Goal: Task Accomplishment & Management: Complete application form

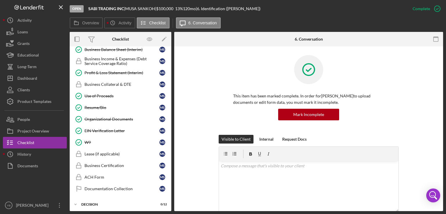
scroll to position [343, 0]
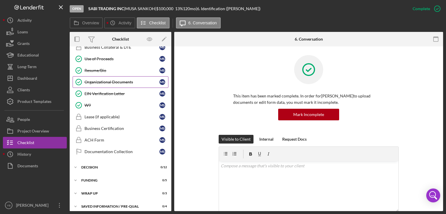
click at [104, 80] on div "Organizational Documents" at bounding box center [122, 82] width 75 height 5
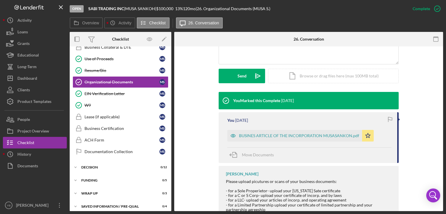
scroll to position [156, 0]
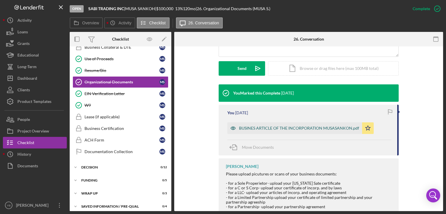
click at [306, 128] on div "BUSINES ARTICLE OF THE INCORPORATION MUSASANKON.pdf" at bounding box center [299, 128] width 120 height 5
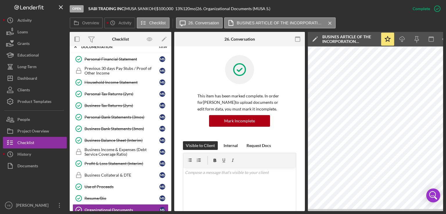
scroll to position [37, 0]
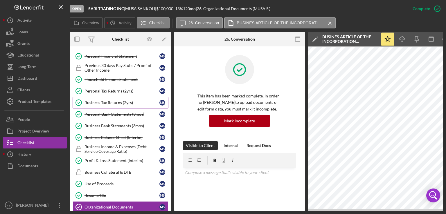
click at [120, 103] on div "Business Tax Returns (2yrs)" at bounding box center [122, 102] width 75 height 5
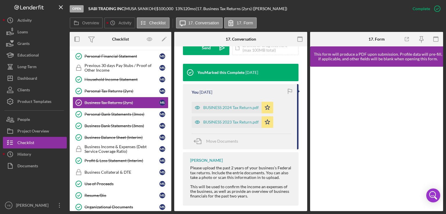
scroll to position [188, 0]
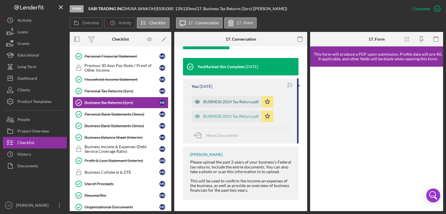
click at [240, 101] on div "BUSINESS 2024 Tax Return.pdf" at bounding box center [230, 102] width 55 height 5
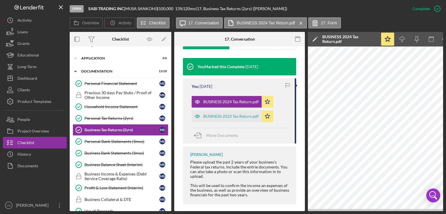
scroll to position [0, 0]
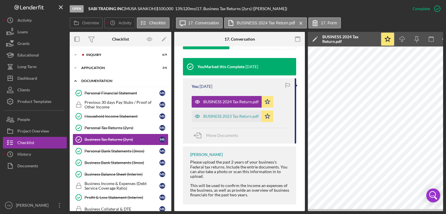
click at [93, 80] on div "Documentation" at bounding box center [122, 80] width 83 height 3
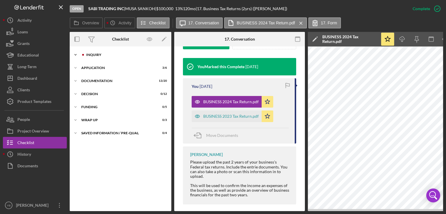
click at [100, 55] on div "Inquiry" at bounding box center [125, 54] width 78 height 3
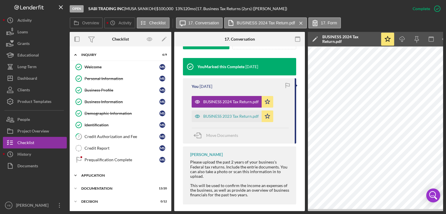
click at [100, 175] on div "Application" at bounding box center [122, 175] width 83 height 3
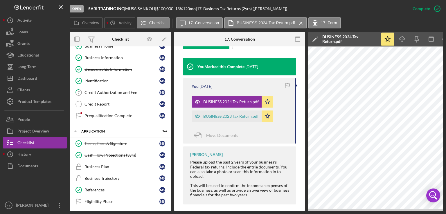
scroll to position [58, 0]
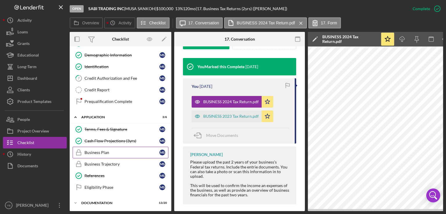
click at [95, 150] on div "Business Plan" at bounding box center [122, 152] width 75 height 5
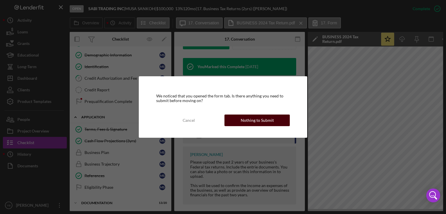
click at [267, 119] on div "Nothing to Submit" at bounding box center [257, 121] width 33 height 12
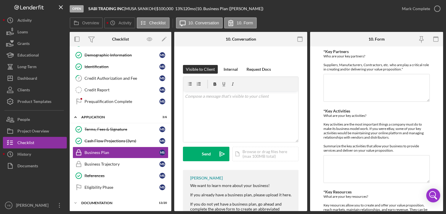
scroll to position [79, 0]
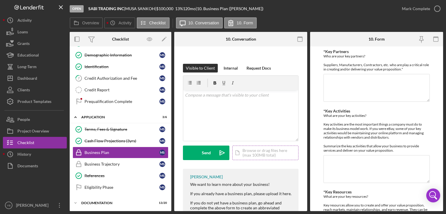
click at [265, 151] on div "Icon/Document Browse or drag files here (max 100MB total) Tap to choose files o…" at bounding box center [265, 153] width 66 height 15
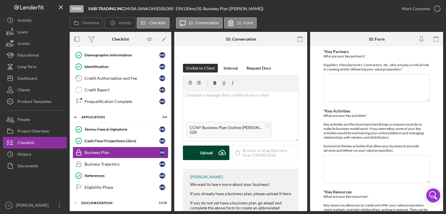
click at [202, 157] on div "Upload" at bounding box center [206, 153] width 13 height 15
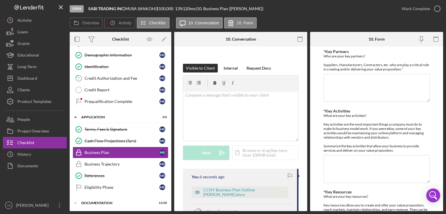
click at [283, 192] on icon "Icon/Star" at bounding box center [283, 193] width 12 height 12
click at [414, 12] on div "Mark Complete" at bounding box center [416, 9] width 28 height 12
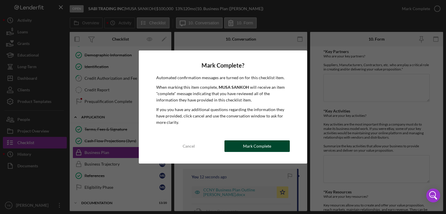
click at [252, 149] on div "Mark Complete" at bounding box center [257, 147] width 28 height 12
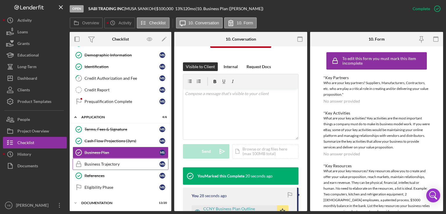
click at [115, 164] on div "Business Trajectory" at bounding box center [122, 164] width 75 height 5
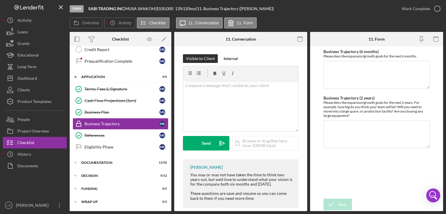
scroll to position [109, 0]
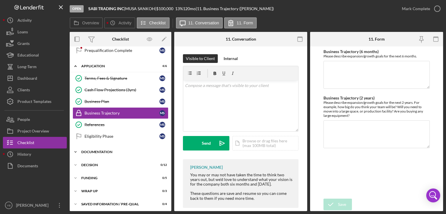
click at [103, 148] on div "Icon/Expander Documentation 13 / 20" at bounding box center [121, 152] width 102 height 12
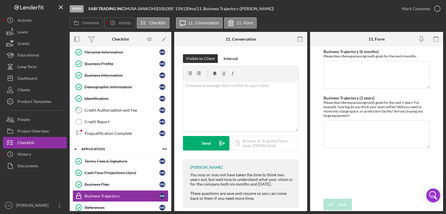
scroll to position [0, 0]
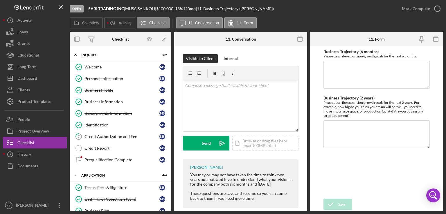
drag, startPoint x: 171, startPoint y: 92, endPoint x: 170, endPoint y: 96, distance: 4.7
click at [170, 96] on div "Overview Internal Workflow Stage Open Icon/Dropdown Arrow Archive (can unarchiv…" at bounding box center [256, 121] width 373 height 179
drag, startPoint x: 170, startPoint y: 96, endPoint x: 168, endPoint y: 130, distance: 34.3
click at [168, 130] on div "Welcome Welcome M S Personal Information Personal Information M S Business Prof…" at bounding box center [121, 114] width 102 height 107
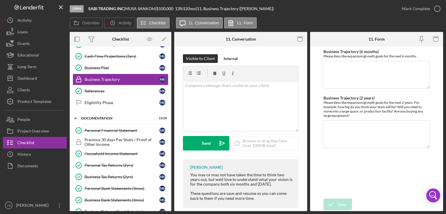
scroll to position [141, 0]
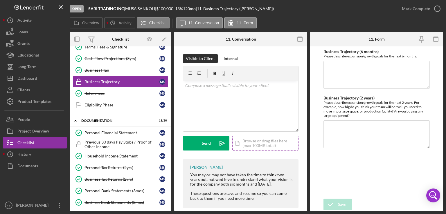
click at [260, 142] on div "Icon/Document Browse or drag files here (max 100MB total) Tap to choose files o…" at bounding box center [265, 143] width 66 height 15
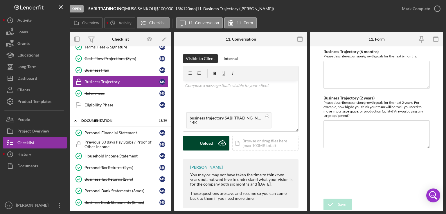
click at [203, 147] on div "Upload" at bounding box center [206, 143] width 13 height 15
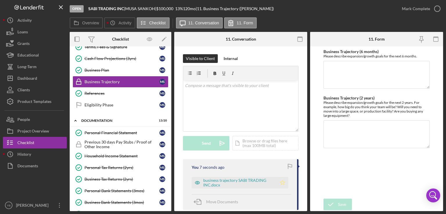
click at [282, 182] on icon "Icon/Star" at bounding box center [283, 183] width 12 height 12
click at [245, 181] on div "business trajectory SABI TRADING INC.docx" at bounding box center [238, 182] width 71 height 9
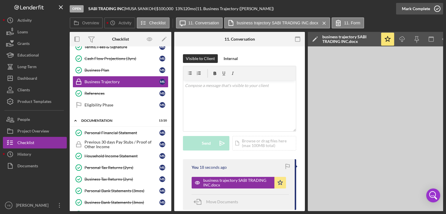
click at [418, 8] on div "Mark Complete" at bounding box center [416, 9] width 28 height 12
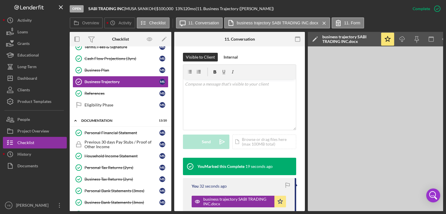
drag, startPoint x: 245, startPoint y: 212, endPoint x: 237, endPoint y: 210, distance: 8.0
click at [237, 210] on div "Open SABI TRADING INC | [PERSON_NAME] | $100,000 $100,000 13 % 120 mo | 11. Bus…" at bounding box center [223, 107] width 446 height 214
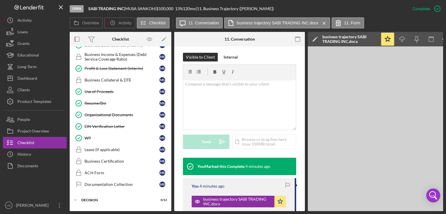
scroll to position [310, 0]
click at [87, 135] on div "W9" at bounding box center [122, 137] width 75 height 5
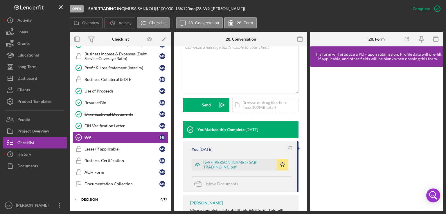
scroll to position [127, 0]
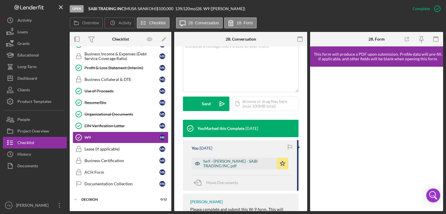
click at [238, 164] on div "fw9 - [PERSON_NAME] - SABI TRADING INC.pdf" at bounding box center [238, 163] width 71 height 9
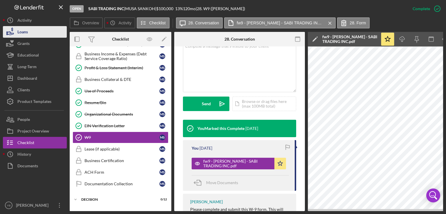
click at [35, 34] on button "Loans" at bounding box center [35, 32] width 64 height 12
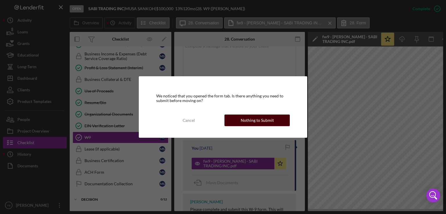
click at [264, 122] on div "Nothing to Submit" at bounding box center [257, 121] width 33 height 12
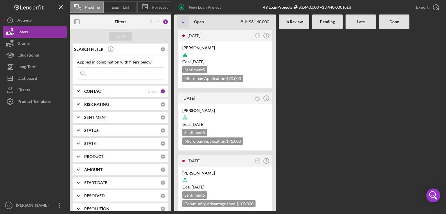
click at [106, 94] on div "CONTACT Clear 1" at bounding box center [124, 92] width 81 height 12
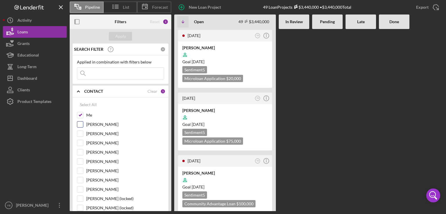
click at [79, 123] on input "[PERSON_NAME]" at bounding box center [80, 125] width 6 height 6
checkbox input "true"
click at [122, 36] on div "Apply" at bounding box center [120, 36] width 11 height 9
click at [370, 91] on div at bounding box center [361, 120] width 30 height 182
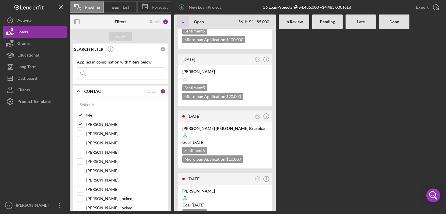
scroll to position [1162, 0]
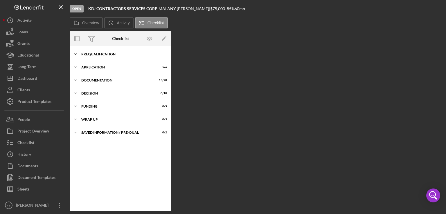
click at [106, 57] on div "Icon/Expander Prequalification 7 / 9" at bounding box center [121, 54] width 102 height 12
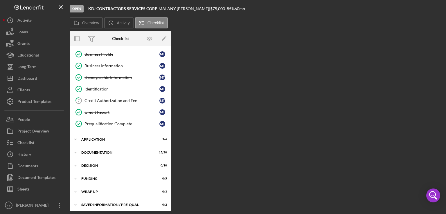
scroll to position [37, 0]
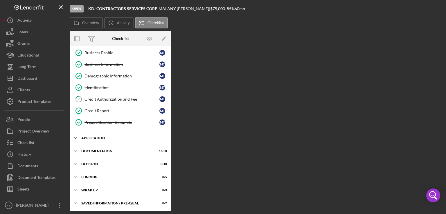
click at [94, 137] on div "Application" at bounding box center [122, 137] width 83 height 3
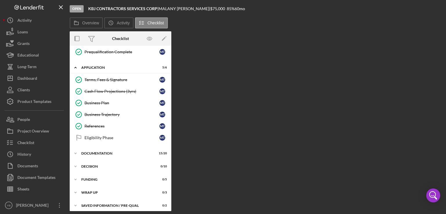
scroll to position [109, 0]
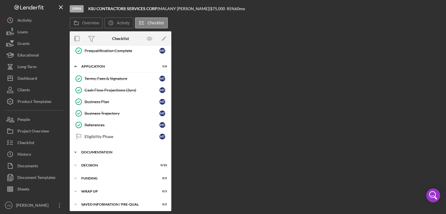
click at [100, 151] on div "Documentation" at bounding box center [122, 152] width 83 height 3
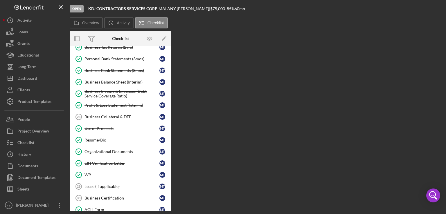
scroll to position [274, 0]
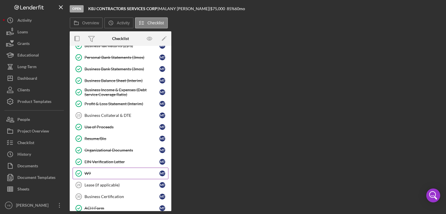
click at [87, 171] on div "W9" at bounding box center [122, 173] width 75 height 5
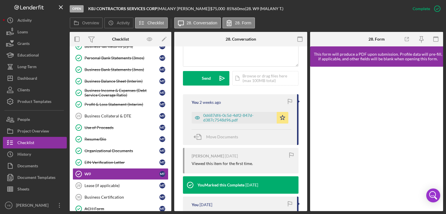
scroll to position [153, 0]
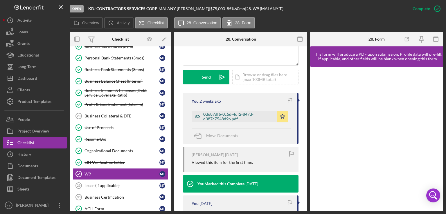
click at [222, 115] on div "0d687df6-0c5d-4df2-847d-d387c7548d96.pdf" at bounding box center [238, 116] width 71 height 9
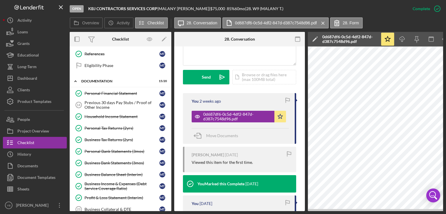
scroll to position [178, 0]
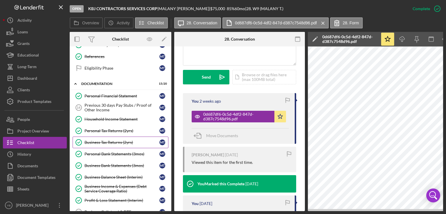
click at [107, 141] on div "Business Tax Returns (2yrs)" at bounding box center [122, 142] width 75 height 5
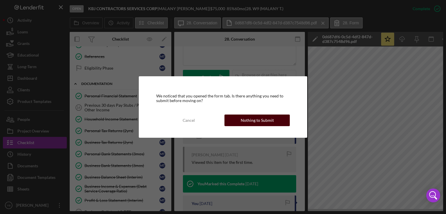
click at [257, 120] on div "Nothing to Submit" at bounding box center [257, 121] width 33 height 12
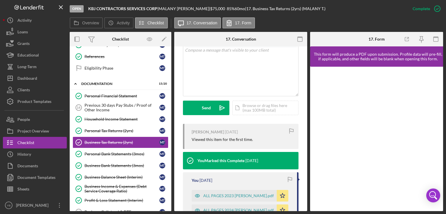
scroll to position [136, 0]
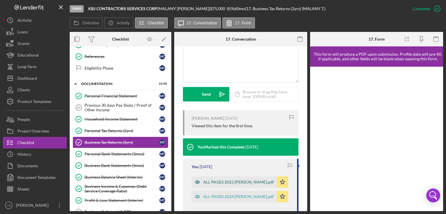
click at [236, 182] on div "ALL PAGES 2023 [PERSON_NAME].pdf" at bounding box center [238, 182] width 71 height 5
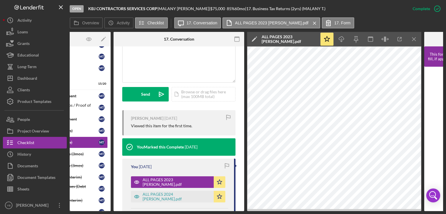
scroll to position [0, 62]
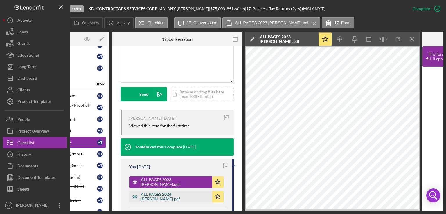
click at [166, 197] on div "ALL PAGES 2024 [PERSON_NAME].pdf" at bounding box center [175, 196] width 68 height 9
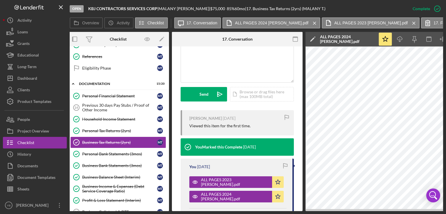
scroll to position [0, 0]
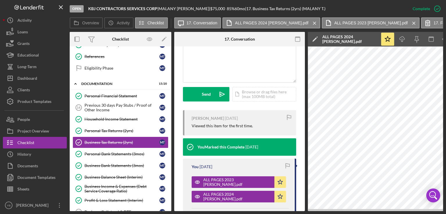
drag, startPoint x: 170, startPoint y: 113, endPoint x: 170, endPoint y: 154, distance: 40.7
click at [170, 154] on div "Icon/Expander Prequalification 7 / 9 Welcome Welcome M T 2 Personal Information…" at bounding box center [121, 128] width 102 height 165
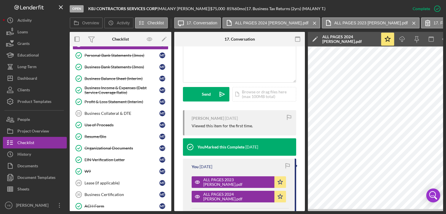
scroll to position [344, 0]
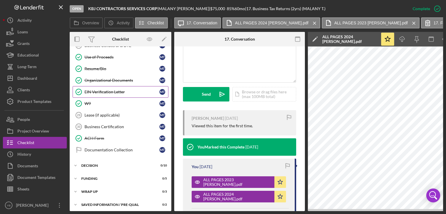
click at [96, 90] on div "EIN Verification Letter" at bounding box center [122, 92] width 75 height 5
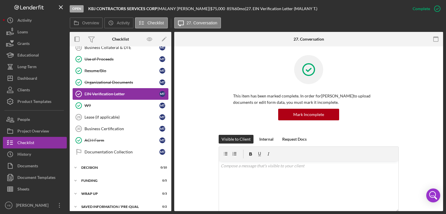
scroll to position [343, 0]
click at [425, 96] on div "This item has been marked complete. In order for [PERSON_NAME] to upload docume…" at bounding box center [308, 95] width 251 height 80
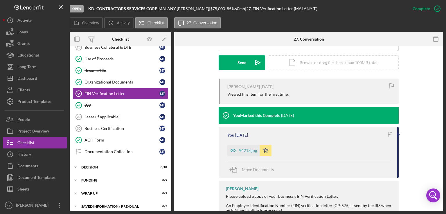
scroll to position [163, 0]
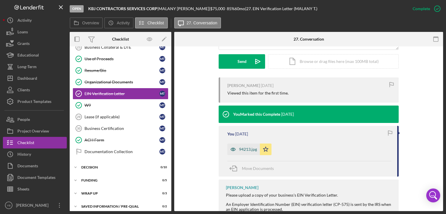
click at [246, 151] on div "94213.jpg" at bounding box center [248, 149] width 18 height 5
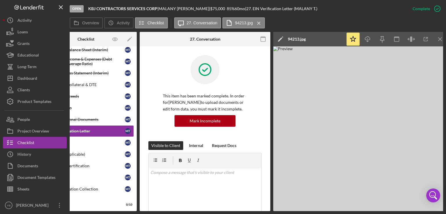
scroll to position [0, 39]
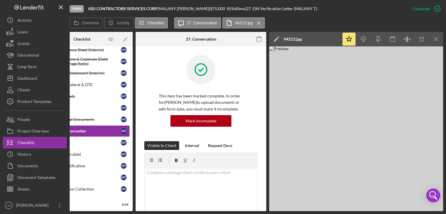
drag, startPoint x: 114, startPoint y: 211, endPoint x: 107, endPoint y: 211, distance: 7.3
click at [107, 211] on div "Overview Internal Workflow Stage Open Icon/Dropdown Arrow Archive (can unarchiv…" at bounding box center [256, 121] width 373 height 179
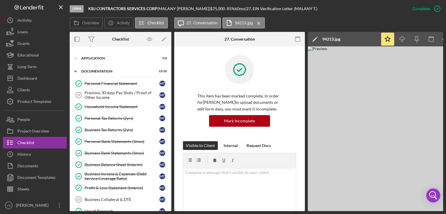
scroll to position [9, 0]
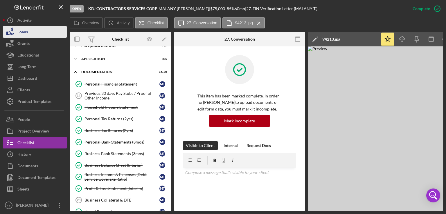
click at [29, 31] on button "Loans" at bounding box center [35, 32] width 64 height 12
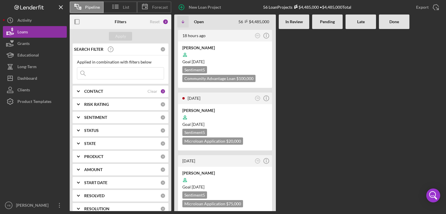
click at [104, 92] on div "CONTACT" at bounding box center [115, 91] width 63 height 5
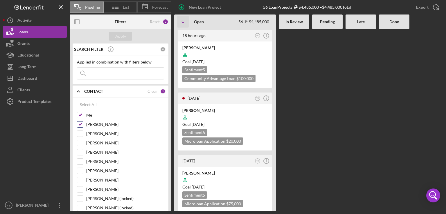
click at [80, 123] on input "[PERSON_NAME]" at bounding box center [80, 125] width 6 height 6
checkbox input "false"
click at [120, 38] on div "Apply" at bounding box center [120, 36] width 11 height 9
click at [326, 92] on div at bounding box center [327, 120] width 30 height 182
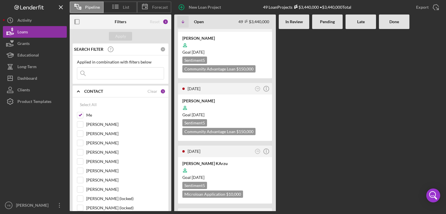
scroll to position [314, 0]
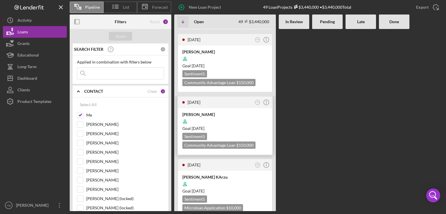
click at [246, 116] on div at bounding box center [224, 121] width 85 height 11
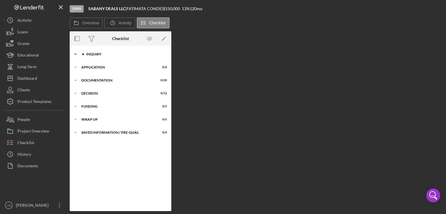
click at [97, 56] on div "Icon/Expander Inquiry 0 / 9" at bounding box center [121, 54] width 102 height 12
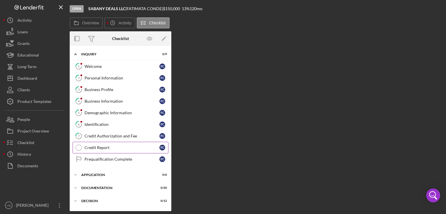
click at [99, 147] on div "Credit Report" at bounding box center [122, 147] width 75 height 5
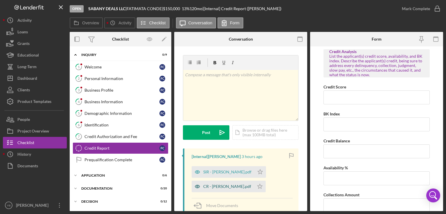
click at [223, 186] on div "CR - [PERSON_NAME].pdf" at bounding box center [227, 186] width 48 height 5
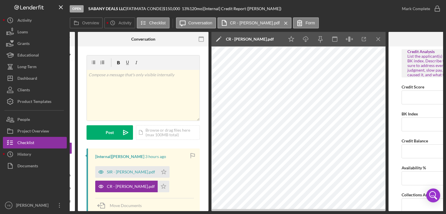
scroll to position [0, 97]
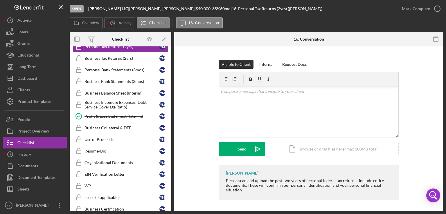
scroll to position [264, 0]
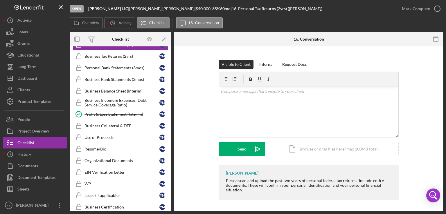
drag, startPoint x: 171, startPoint y: 140, endPoint x: 170, endPoint y: 169, distance: 28.8
click at [170, 169] on div "Overview Internal Workflow Stage Open Icon/Dropdown Arrow Archive (can unarchiv…" at bounding box center [256, 121] width 373 height 179
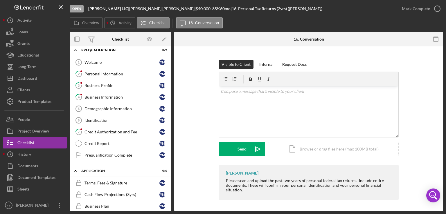
scroll to position [3, 0]
